Goal: Task Accomplishment & Management: Complete application form

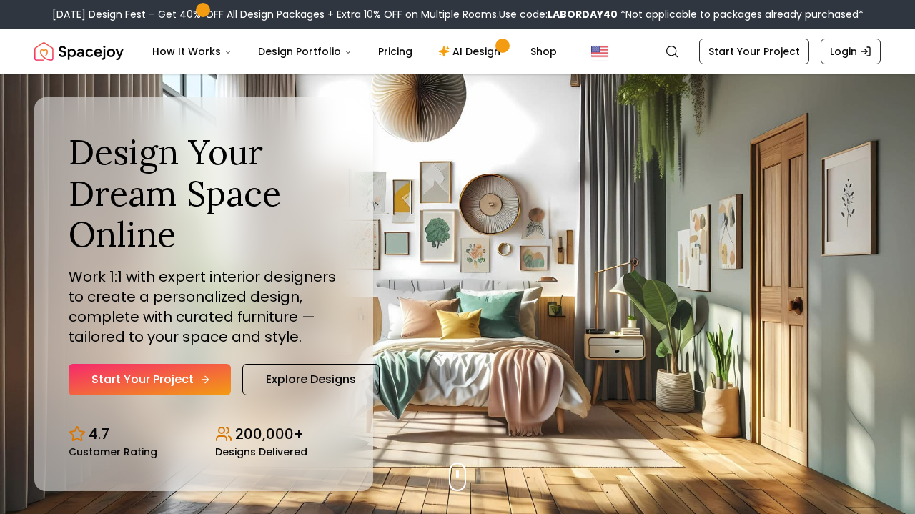
click at [207, 376] on icon "Hero section" at bounding box center [204, 379] width 11 height 11
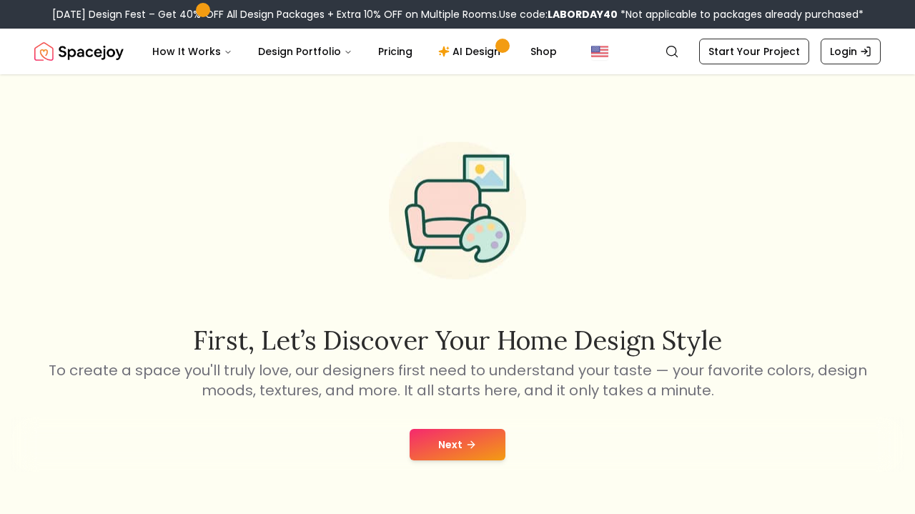
click at [438, 448] on button "Next" at bounding box center [458, 444] width 96 height 31
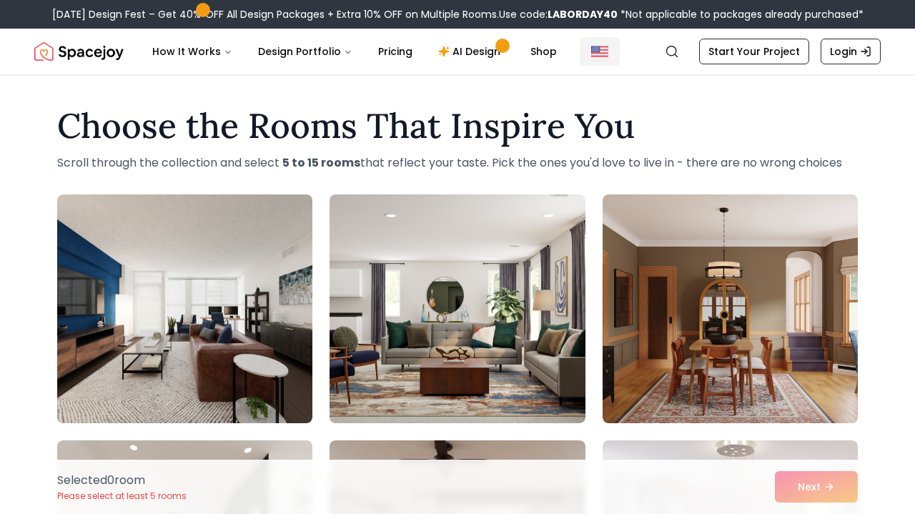
click at [591, 54] on img "Global" at bounding box center [599, 51] width 17 height 17
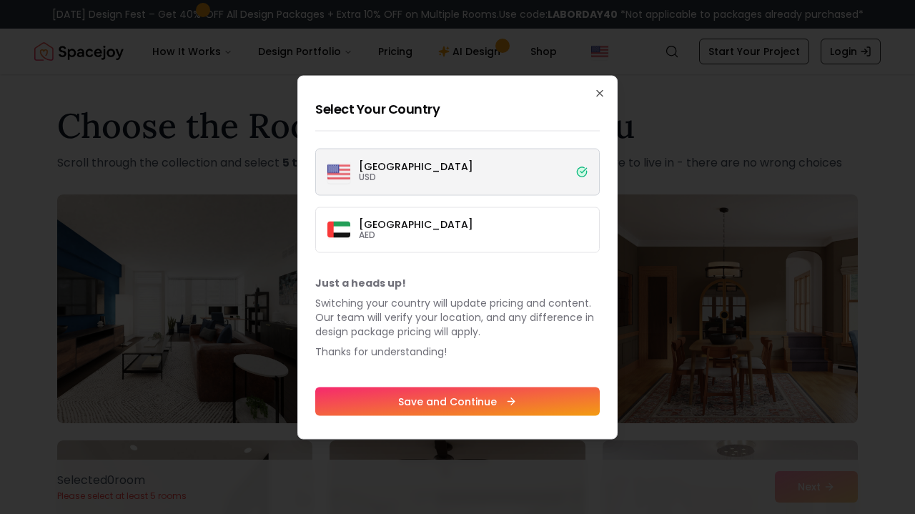
click at [503, 155] on label "United States USD" at bounding box center [457, 171] width 284 height 47
click at [0, 0] on button "United States USD" at bounding box center [0, 0] width 0 height 0
click at [708, 142] on div at bounding box center [457, 257] width 915 height 514
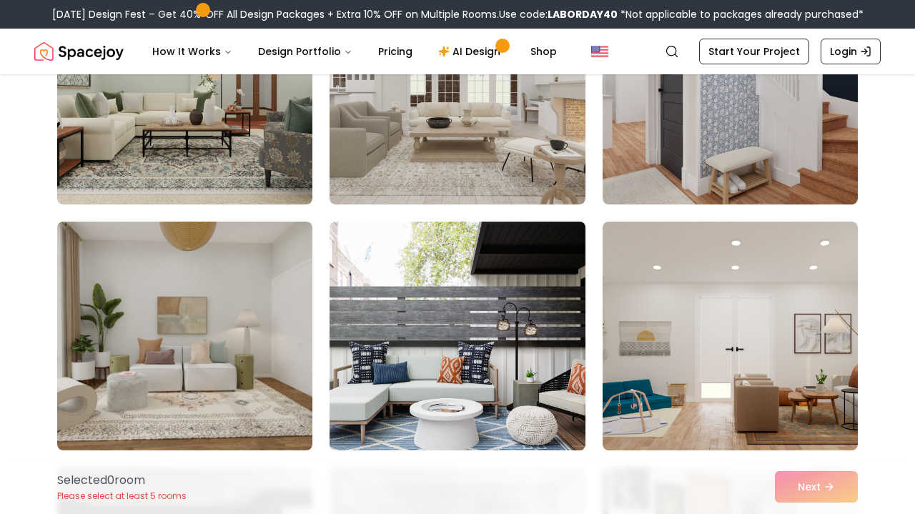
scroll to position [715, 0]
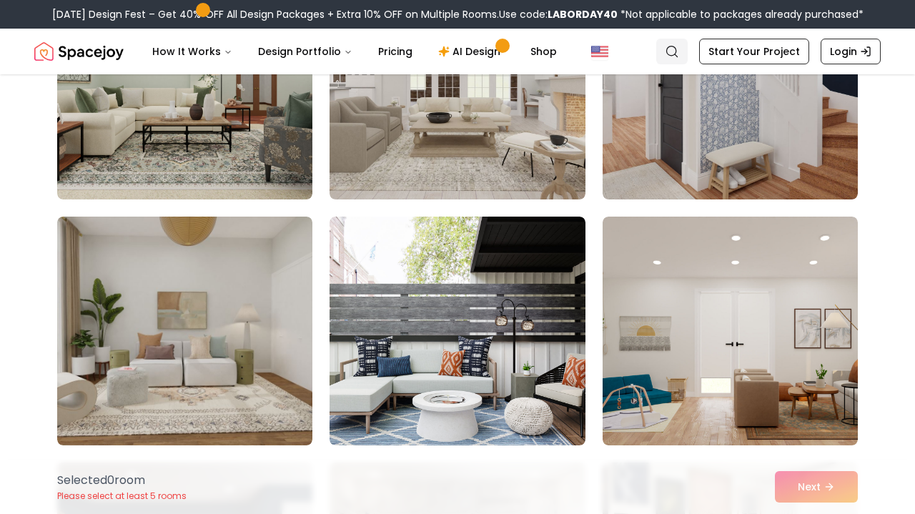
click at [679, 49] on icon "Global" at bounding box center [672, 51] width 14 height 14
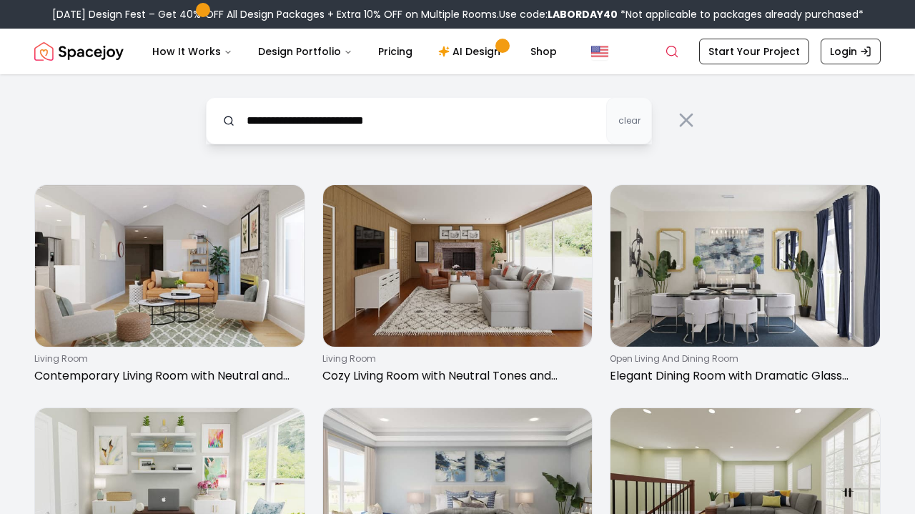
type input "**********"
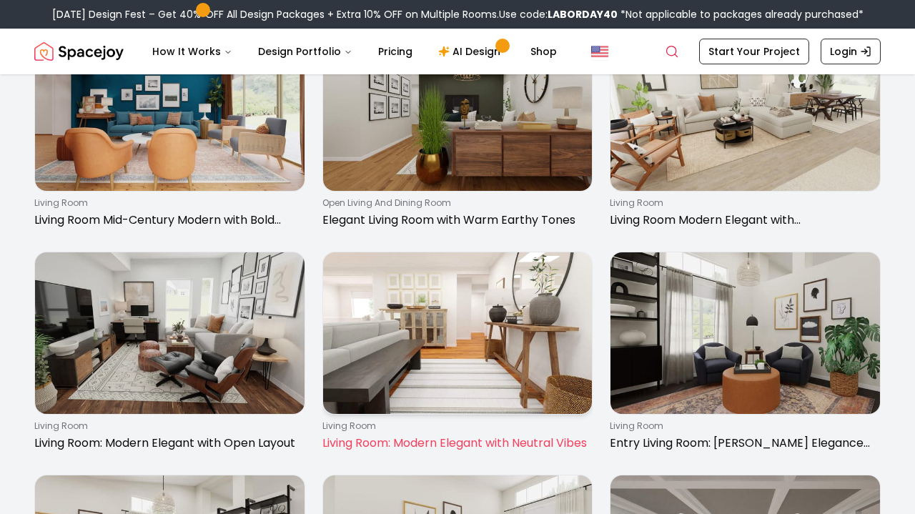
scroll to position [1095, 0]
